Goal: Information Seeking & Learning: Learn about a topic

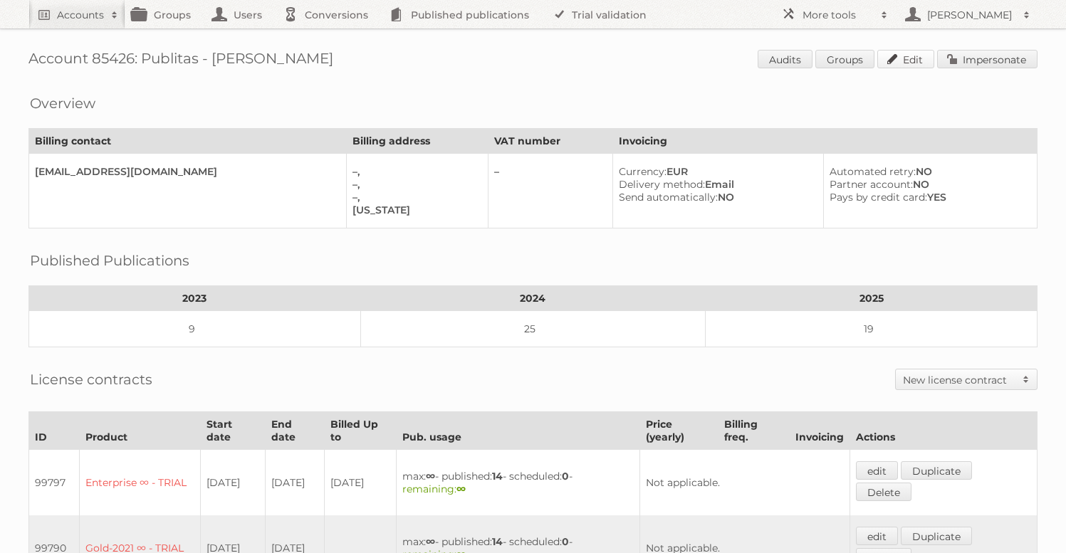
click at [898, 61] on link "Edit" at bounding box center [905, 59] width 57 height 19
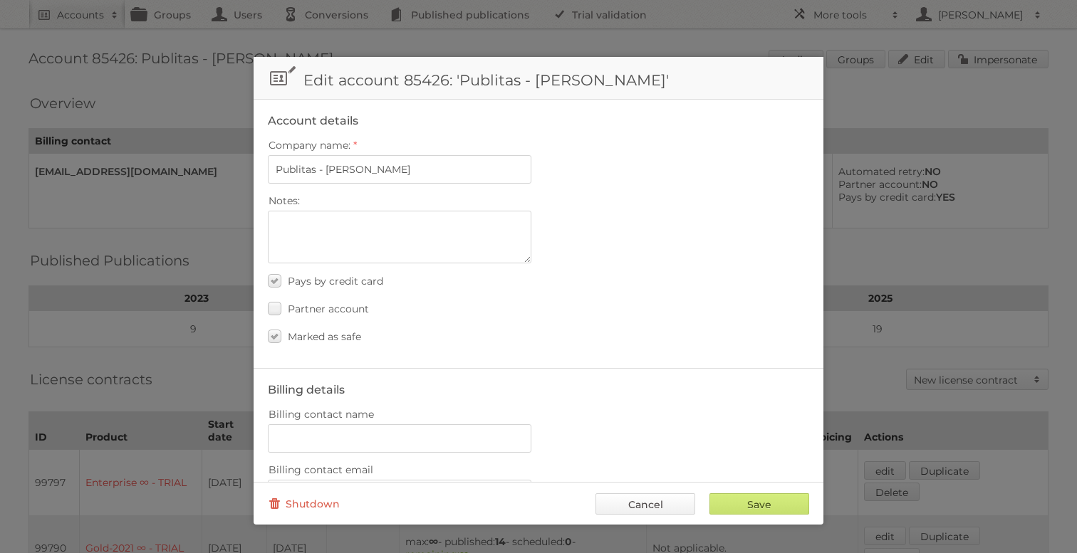
click at [660, 501] on link "Cancel" at bounding box center [645, 503] width 100 height 21
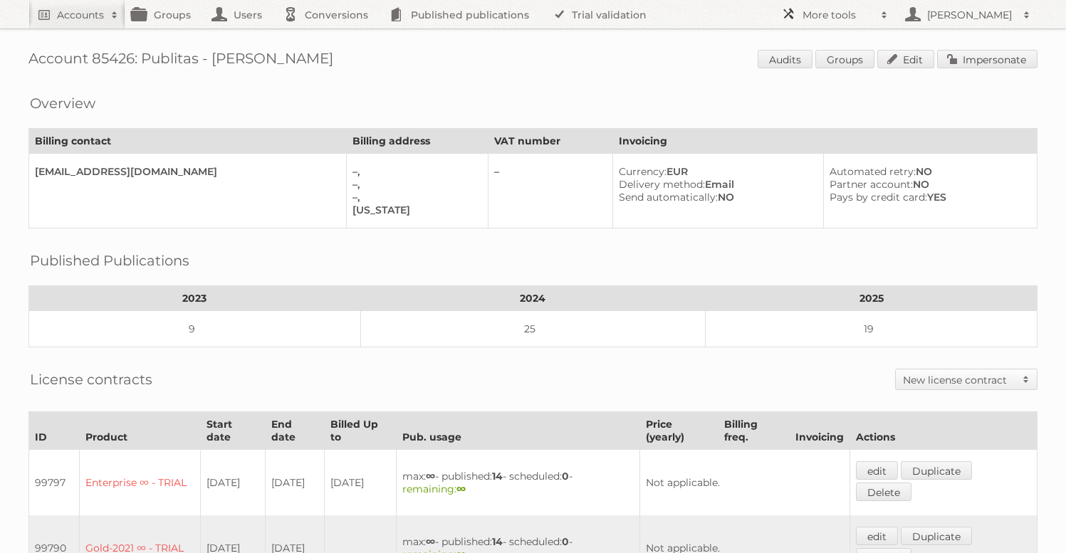
click at [834, 21] on h2 "More tools" at bounding box center [837, 15] width 71 height 14
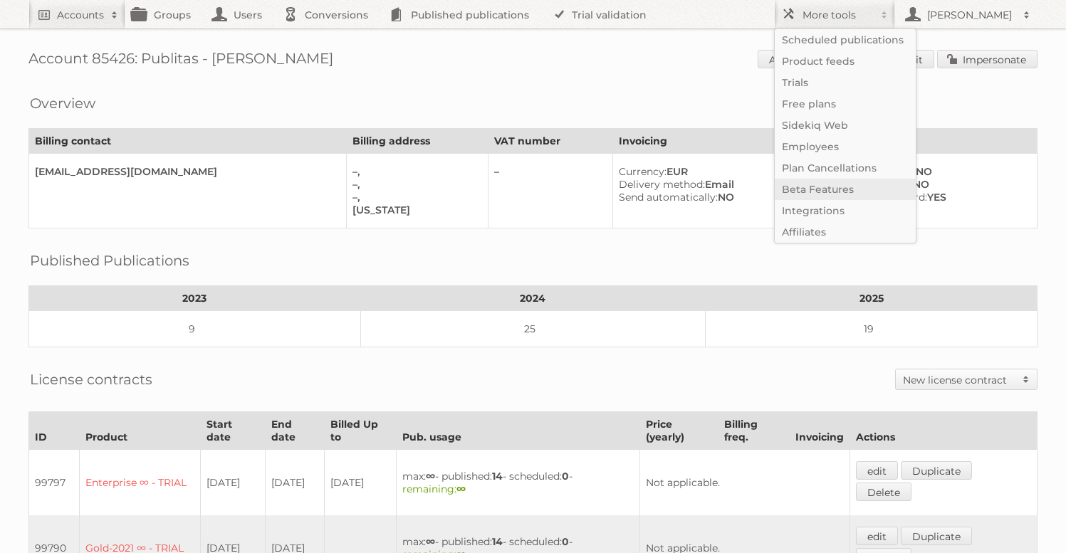
click at [810, 185] on link "Beta Features" at bounding box center [845, 189] width 141 height 21
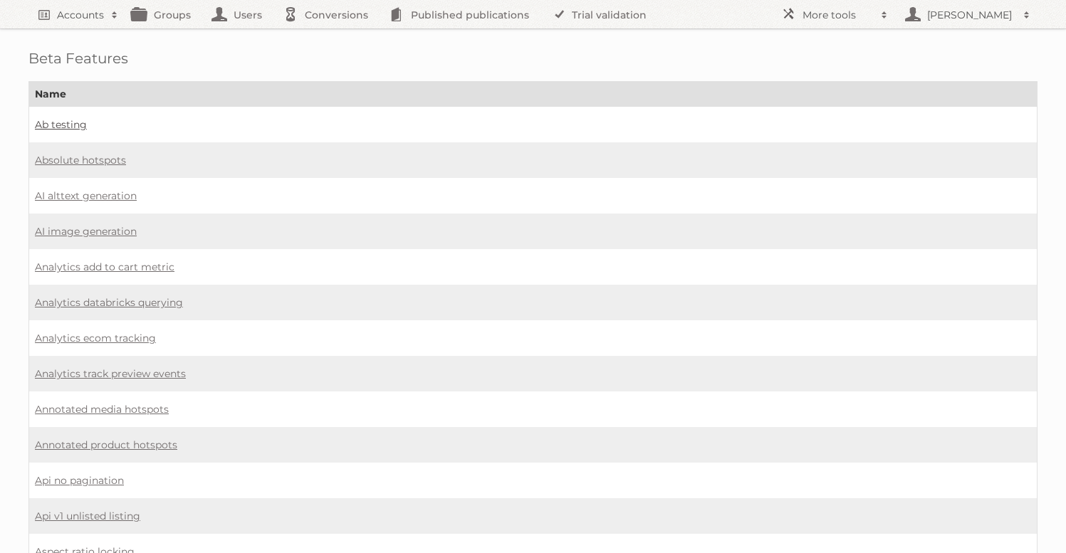
click at [68, 123] on link "Ab testing" at bounding box center [61, 124] width 52 height 13
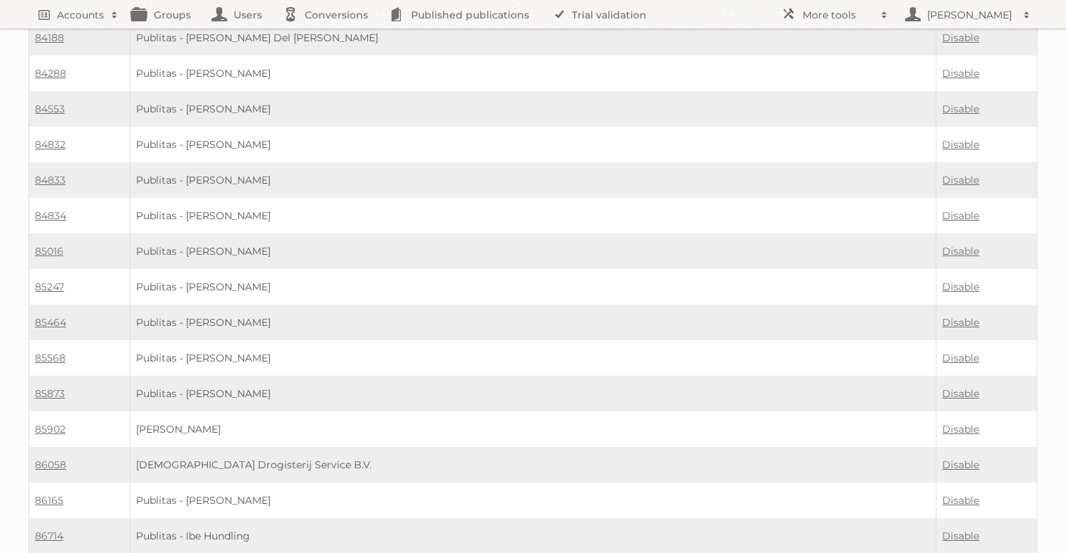
scroll to position [3090, 0]
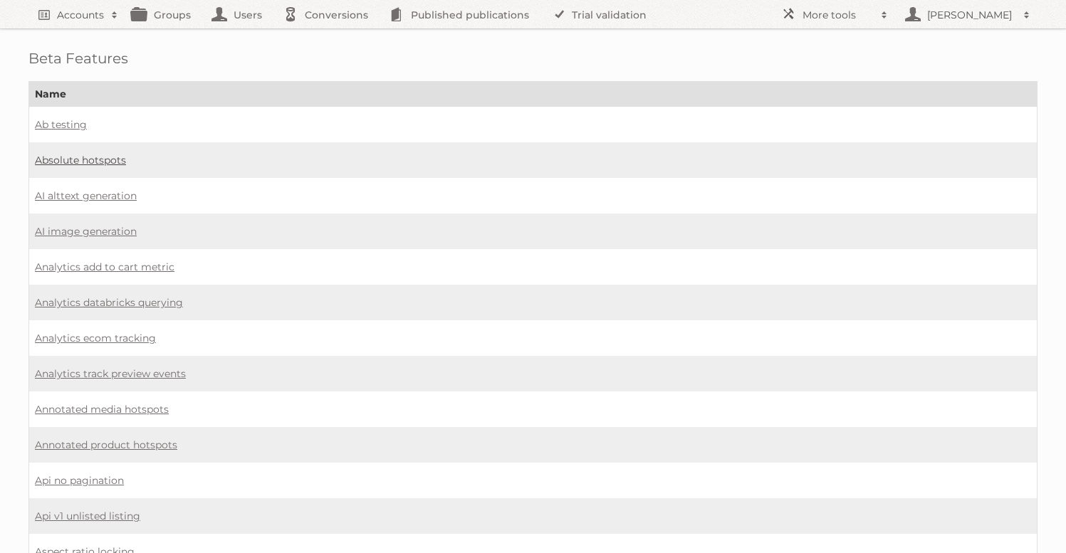
click at [85, 163] on link "Absolute hotspots" at bounding box center [80, 160] width 91 height 13
click at [109, 195] on link "AI alttext generation" at bounding box center [86, 195] width 102 height 13
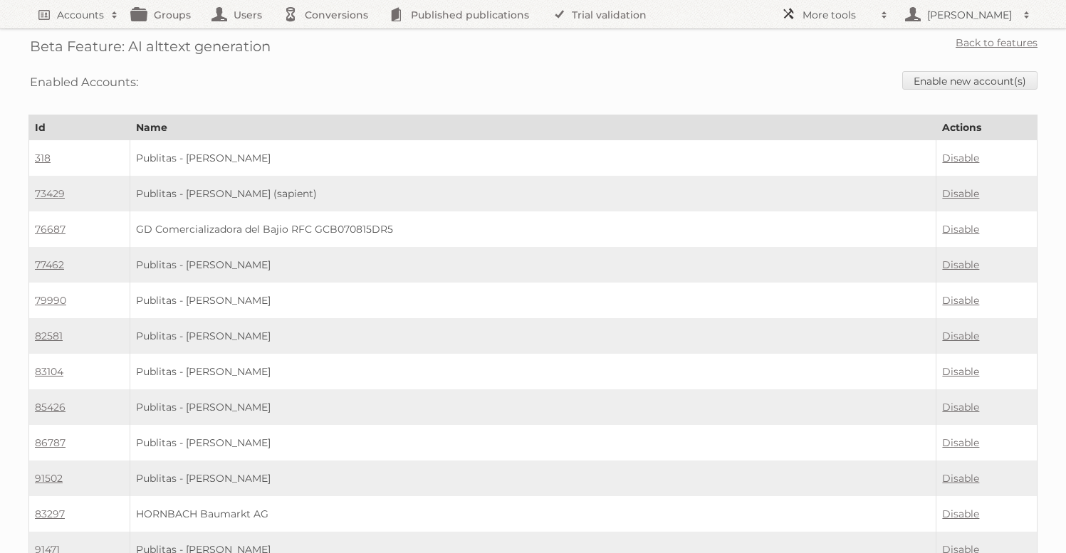
click at [852, 16] on h2 "More tools" at bounding box center [837, 15] width 71 height 14
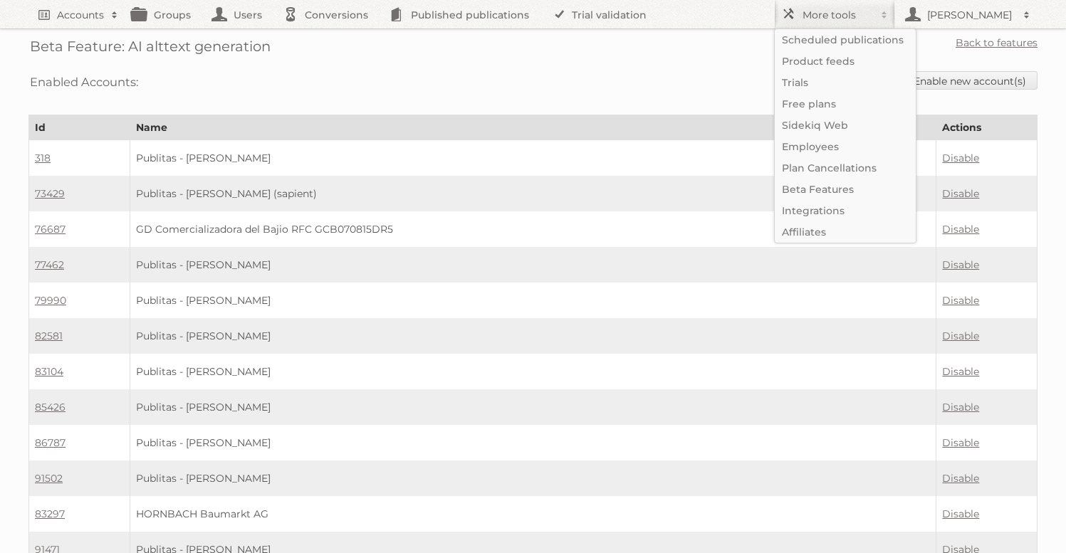
click at [595, 90] on div "Enabled Accounts: Enable new account(s)" at bounding box center [532, 82] width 1009 height 36
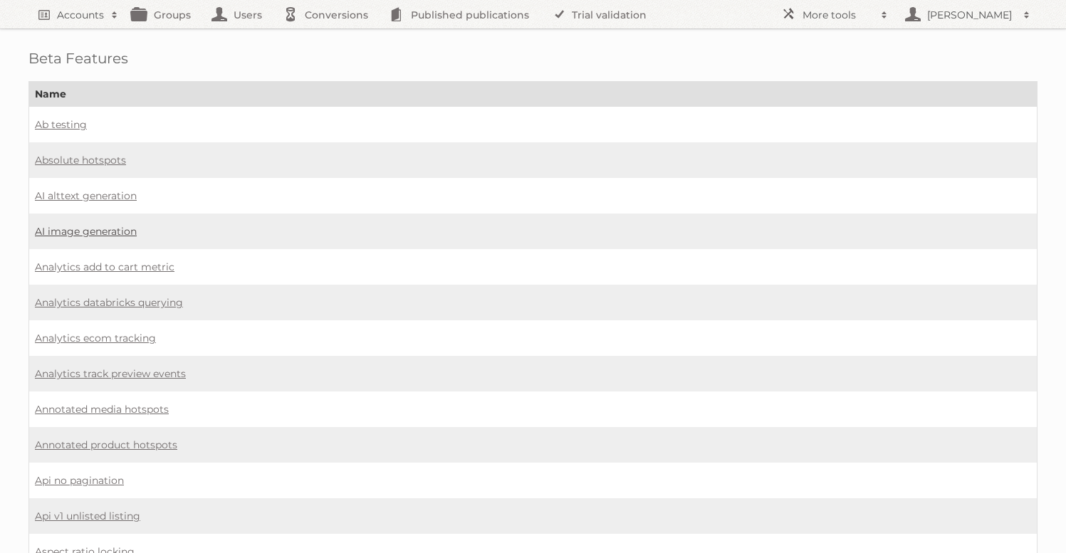
click at [135, 229] on link "AI image generation" at bounding box center [86, 231] width 102 height 13
